Goal: Task Accomplishment & Management: Manage account settings

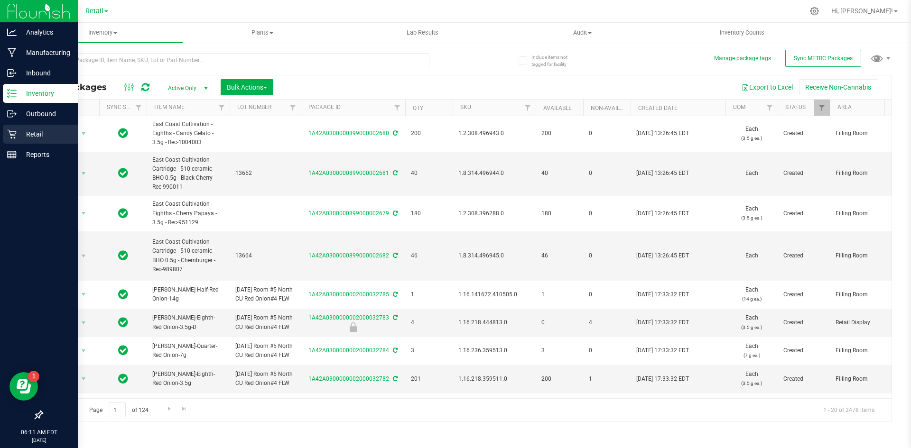
click at [27, 130] on p "Retail" at bounding box center [45, 134] width 57 height 11
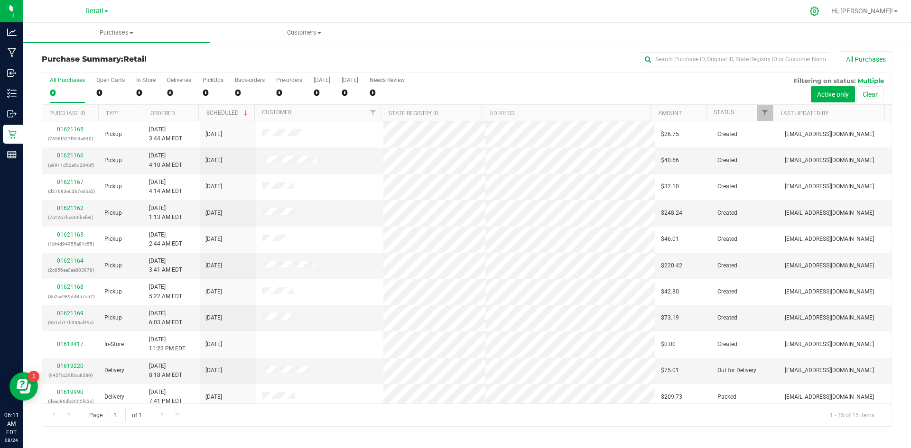
click at [819, 13] on icon at bounding box center [814, 11] width 10 height 10
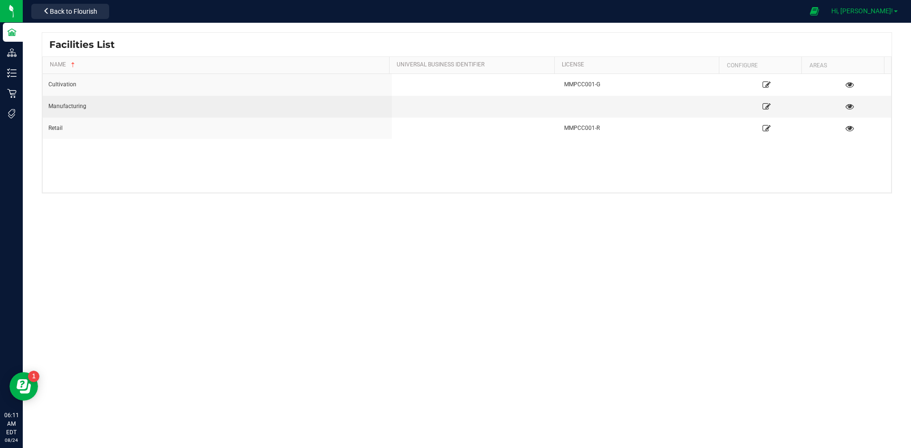
click at [885, 13] on span "Hi, [PERSON_NAME]!" at bounding box center [862, 11] width 62 height 8
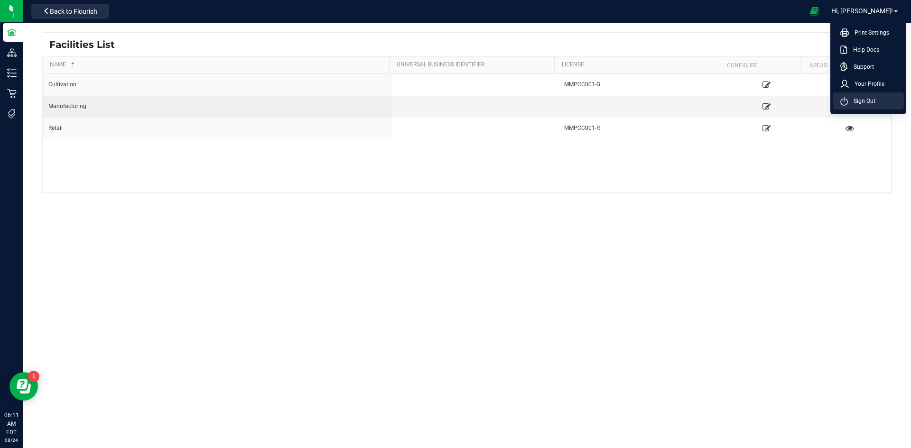
click at [863, 106] on li "Sign Out" at bounding box center [867, 100] width 71 height 17
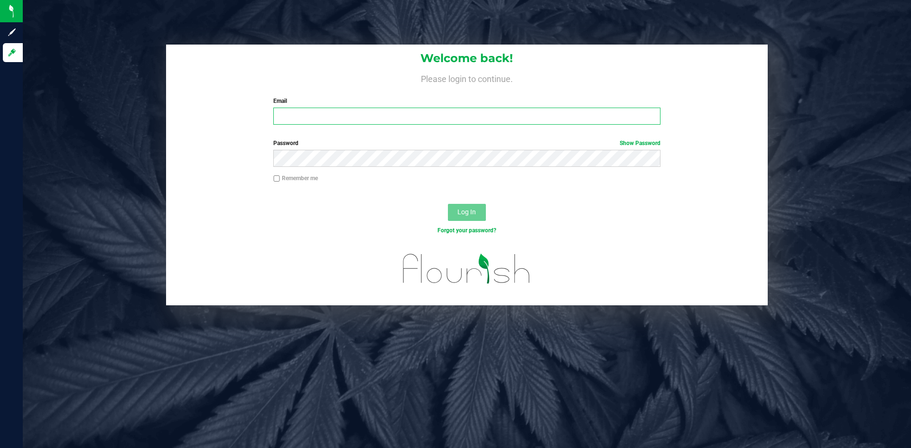
type input "[EMAIL_ADDRESS][DOMAIN_NAME]"
click at [435, 121] on input "[EMAIL_ADDRESS][DOMAIN_NAME]" at bounding box center [466, 116] width 386 height 17
drag, startPoint x: 463, startPoint y: 204, endPoint x: 463, endPoint y: 211, distance: 6.7
click at [463, 204] on div "Log In" at bounding box center [466, 216] width 601 height 32
click at [463, 212] on span "Log In" at bounding box center [466, 212] width 18 height 8
